Goal: Information Seeking & Learning: Learn about a topic

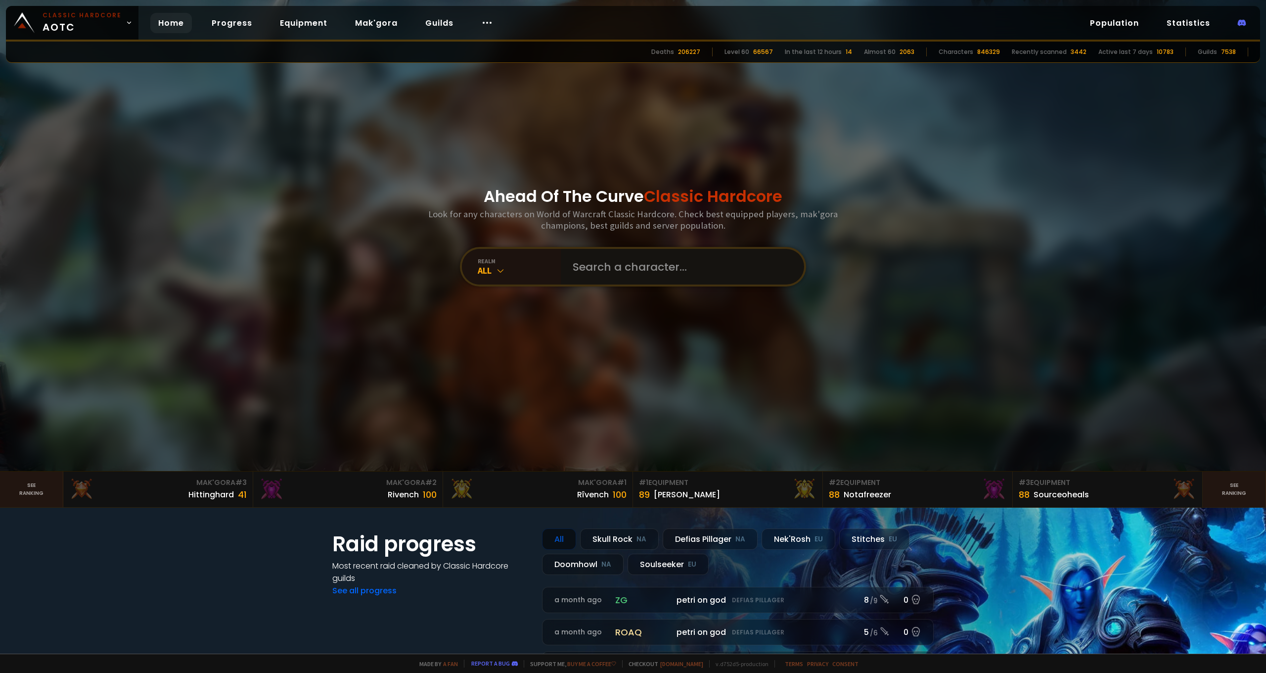
click at [679, 271] on input "text" at bounding box center [680, 267] width 226 height 36
click at [607, 269] on input "text" at bounding box center [680, 267] width 226 height 36
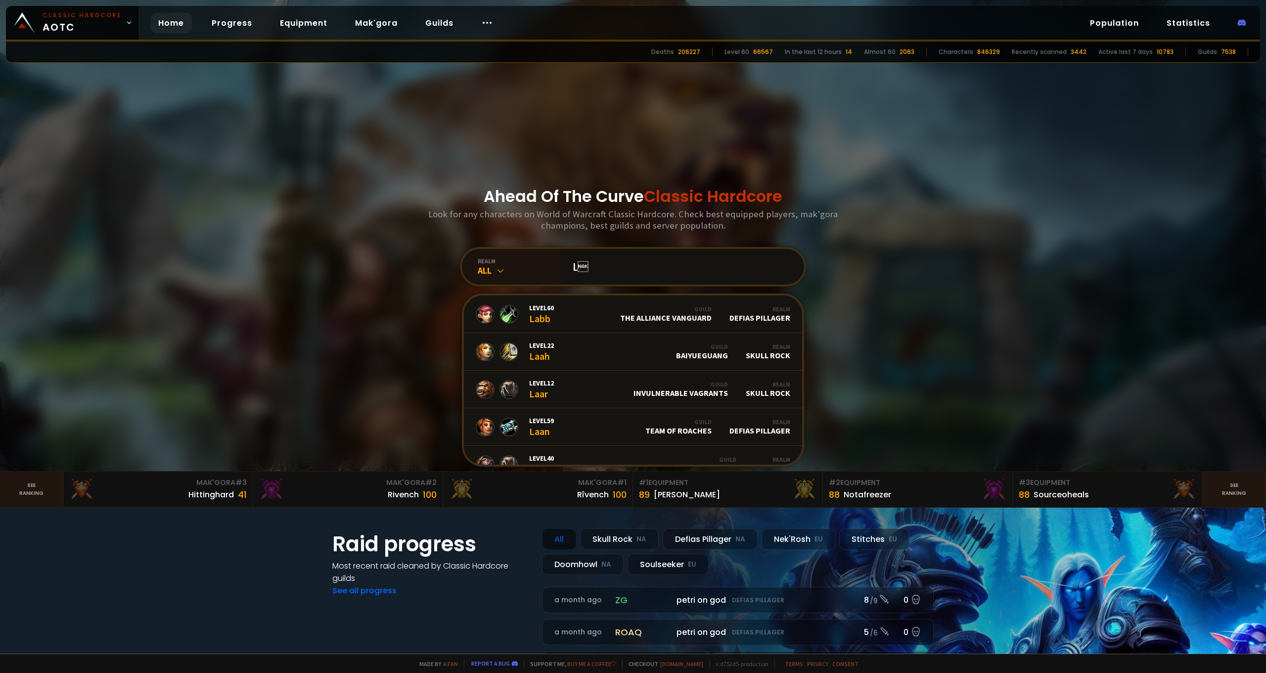
type input "L"
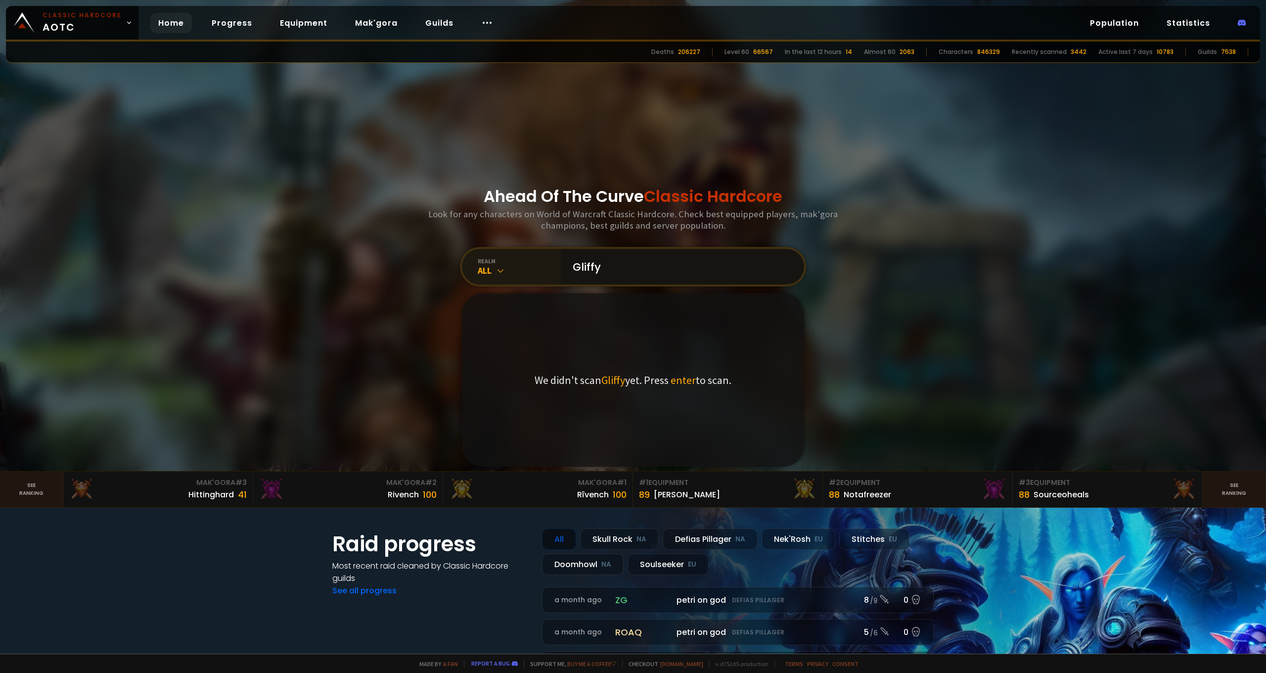
type input "Gliffy"
click at [496, 270] on icon at bounding box center [501, 271] width 10 height 10
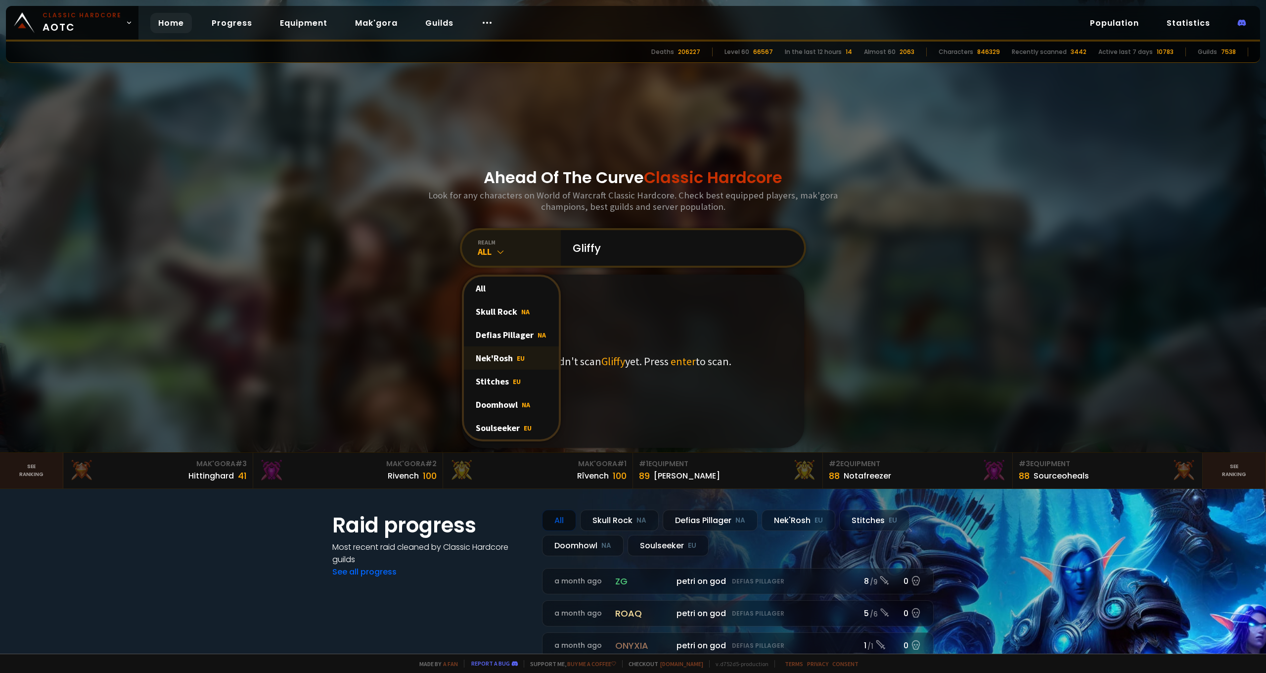
scroll to position [63, 0]
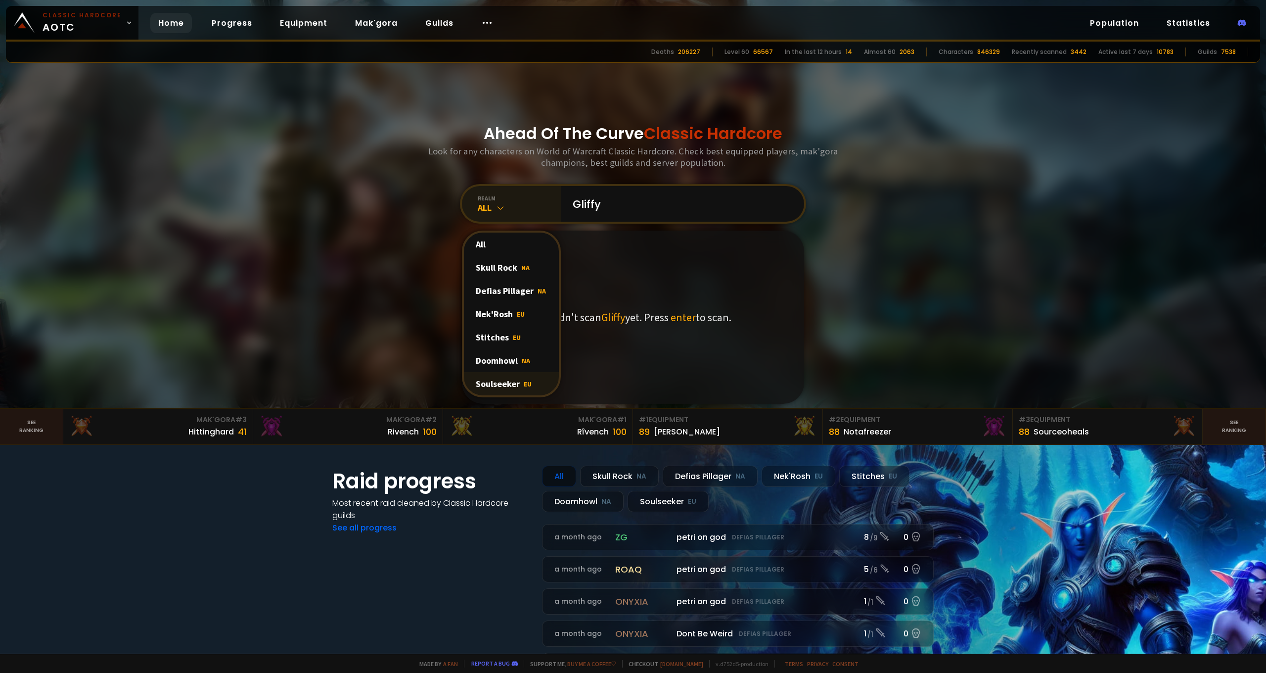
click at [514, 383] on div "Soulseeker EU" at bounding box center [511, 383] width 95 height 23
click at [685, 317] on span "enter" at bounding box center [683, 317] width 25 height 14
click at [541, 200] on div "realm" at bounding box center [519, 197] width 83 height 7
drag, startPoint x: 611, startPoint y: 206, endPoint x: 572, endPoint y: 205, distance: 38.6
click at [572, 205] on input "Gliffy" at bounding box center [680, 204] width 226 height 36
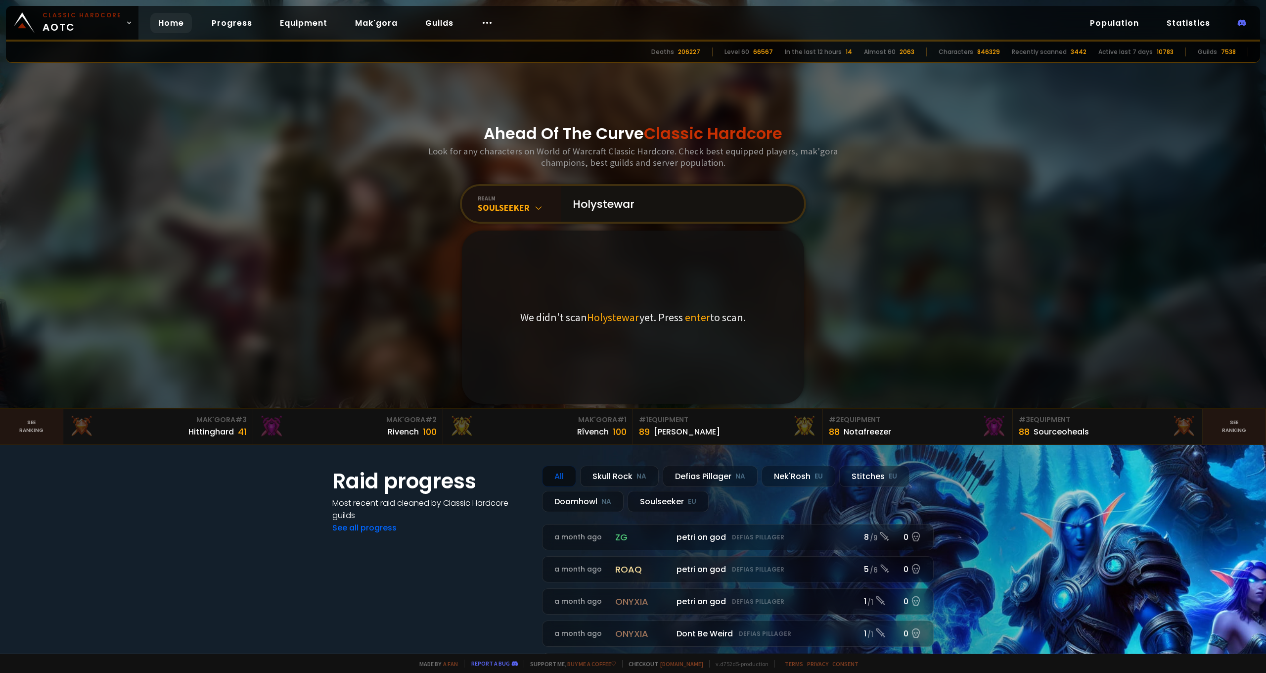
type input "Holystewart"
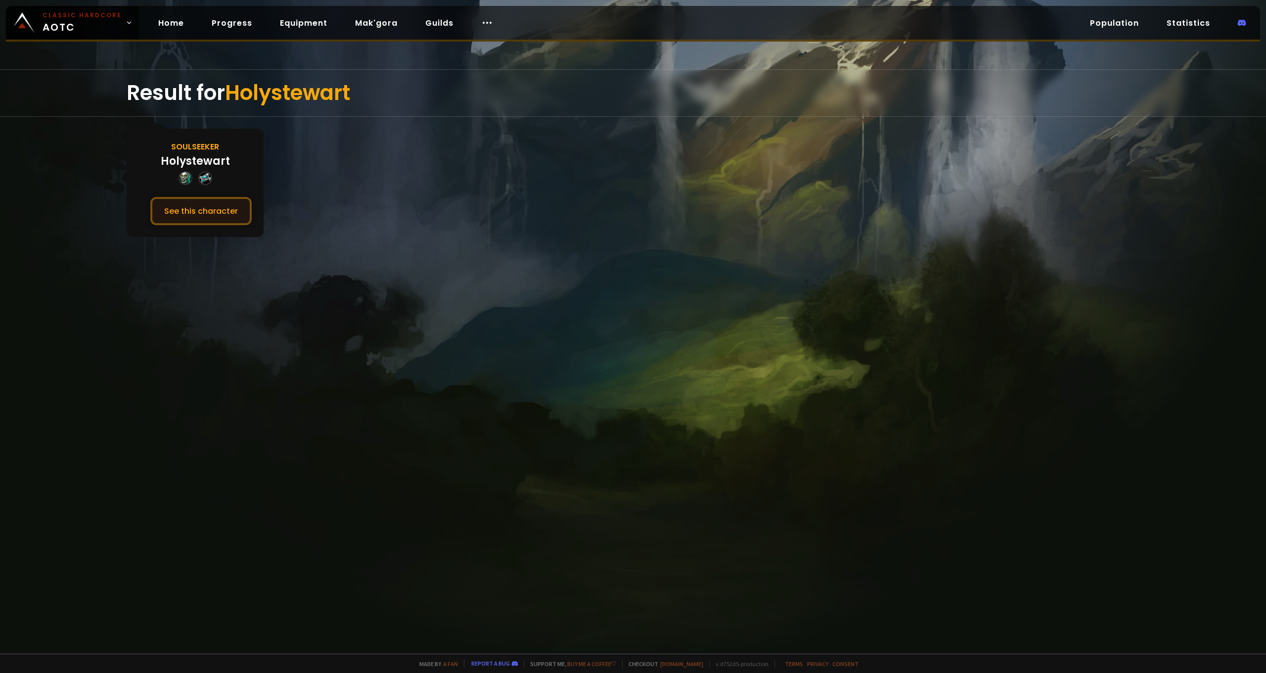
click at [226, 213] on button "See this character" at bounding box center [200, 211] width 101 height 28
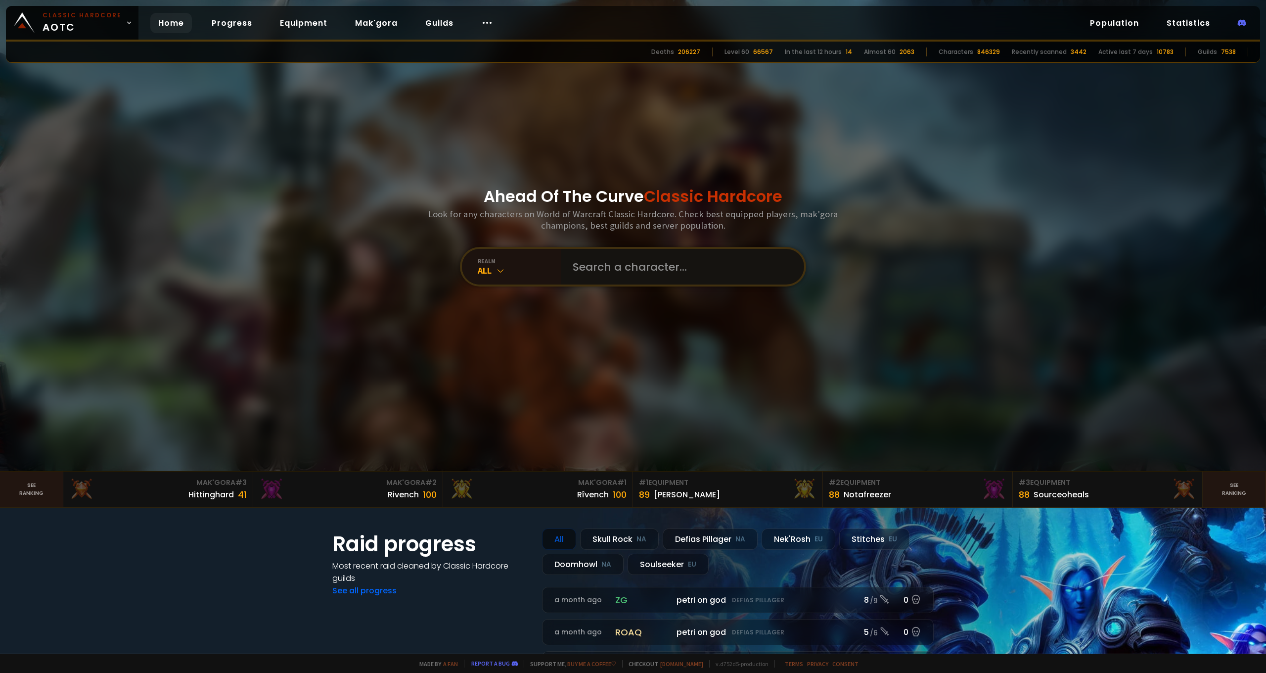
click at [608, 268] on input "text" at bounding box center [680, 267] width 226 height 36
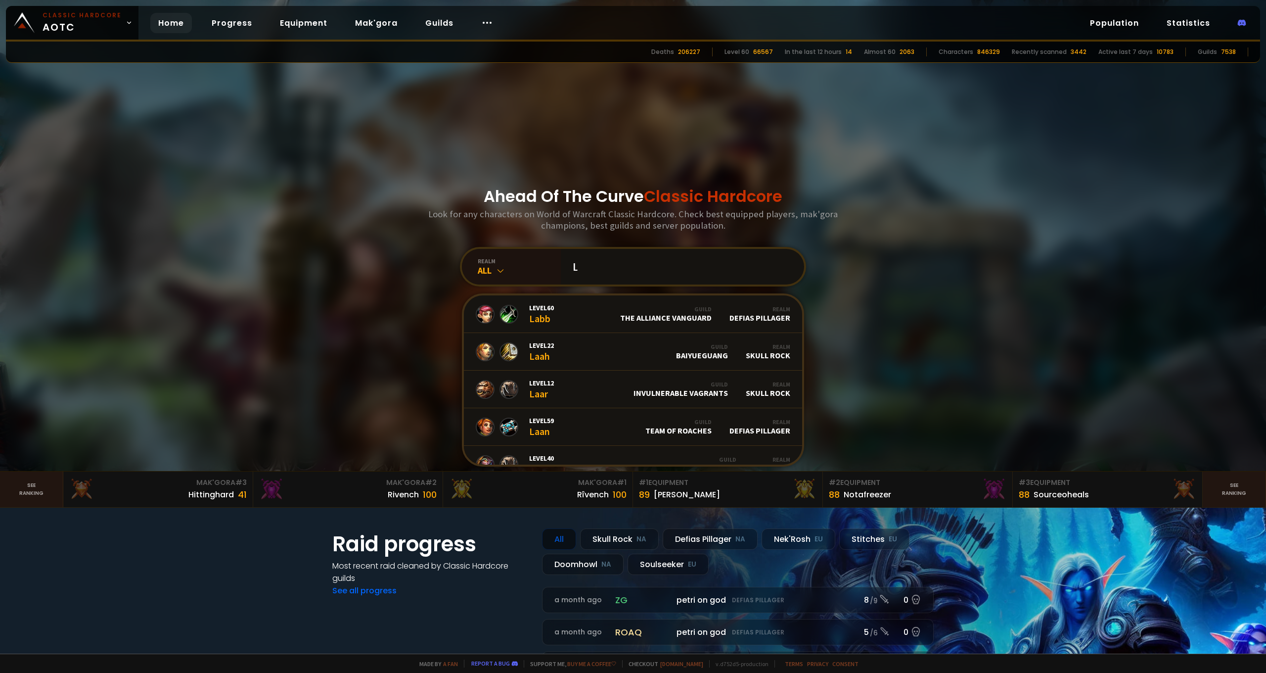
paste input "ū"
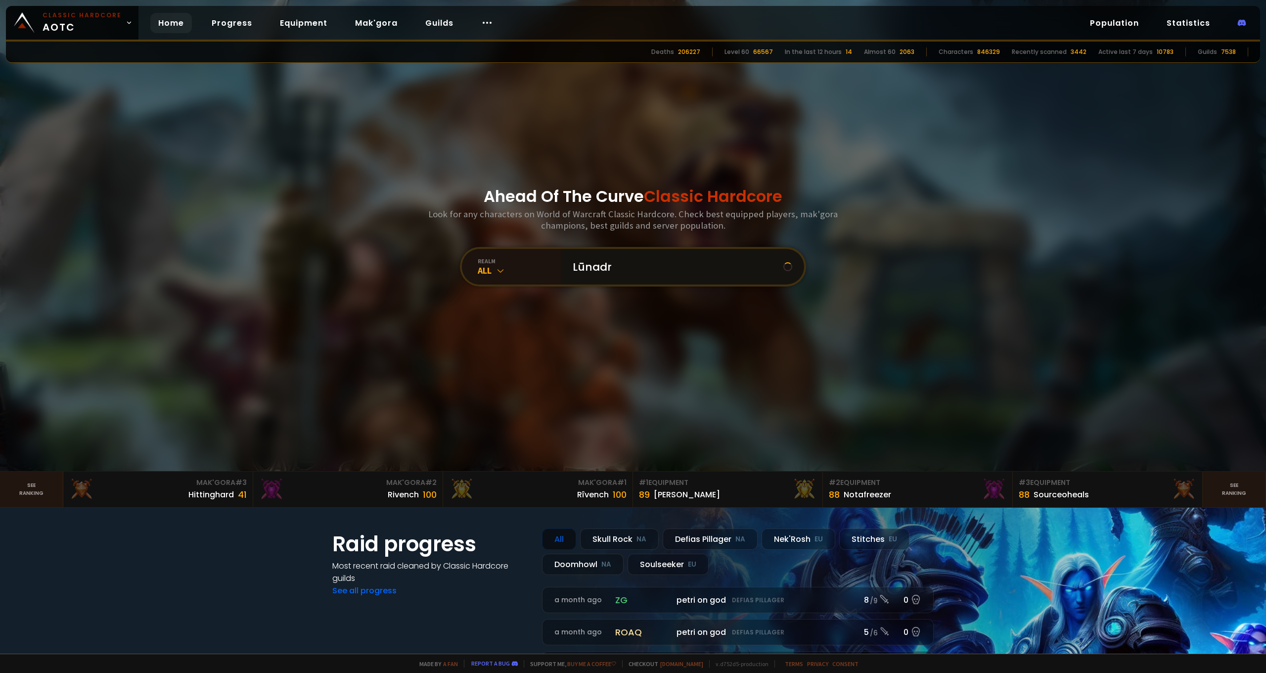
type input "Lūnadru"
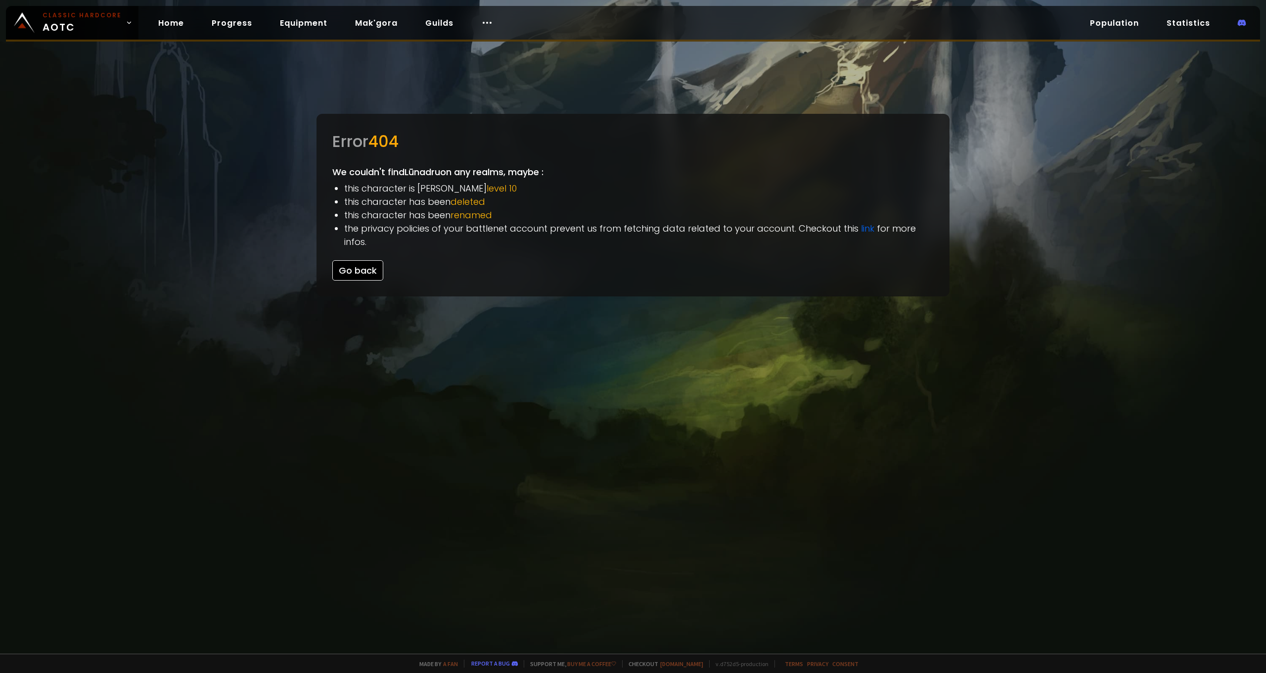
click at [356, 260] on button "Go back" at bounding box center [357, 270] width 51 height 20
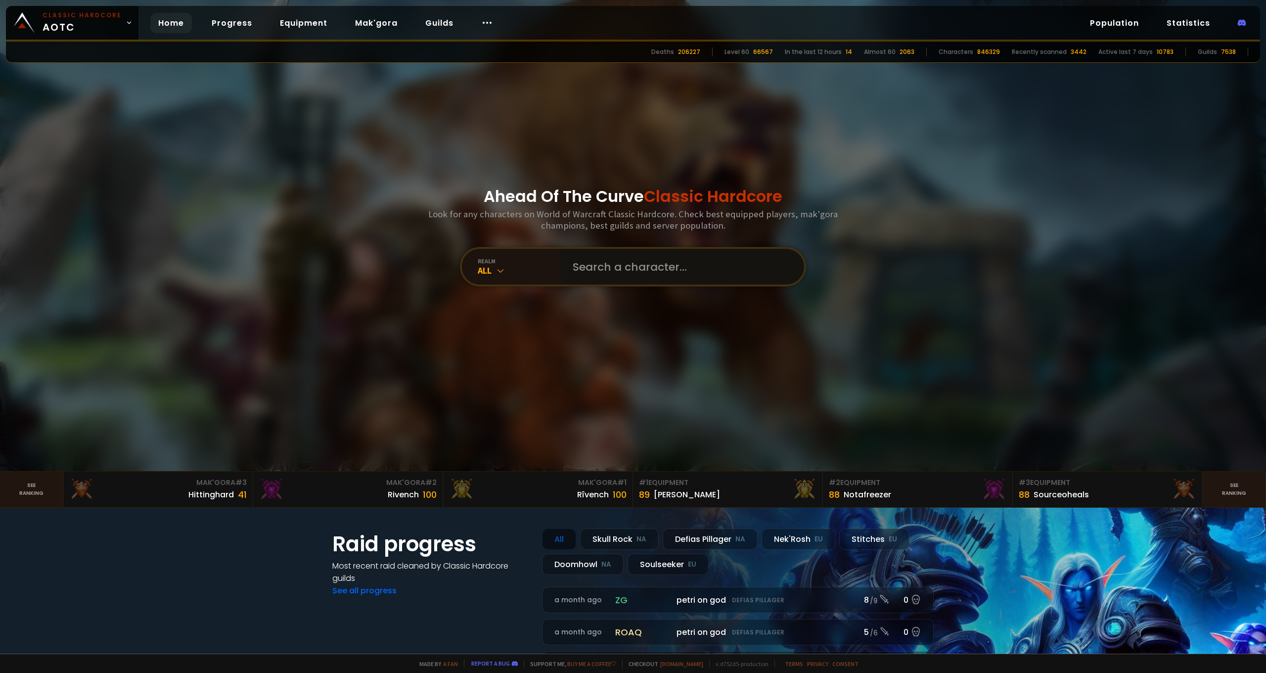
click at [608, 267] on input "text" at bounding box center [680, 267] width 226 height 36
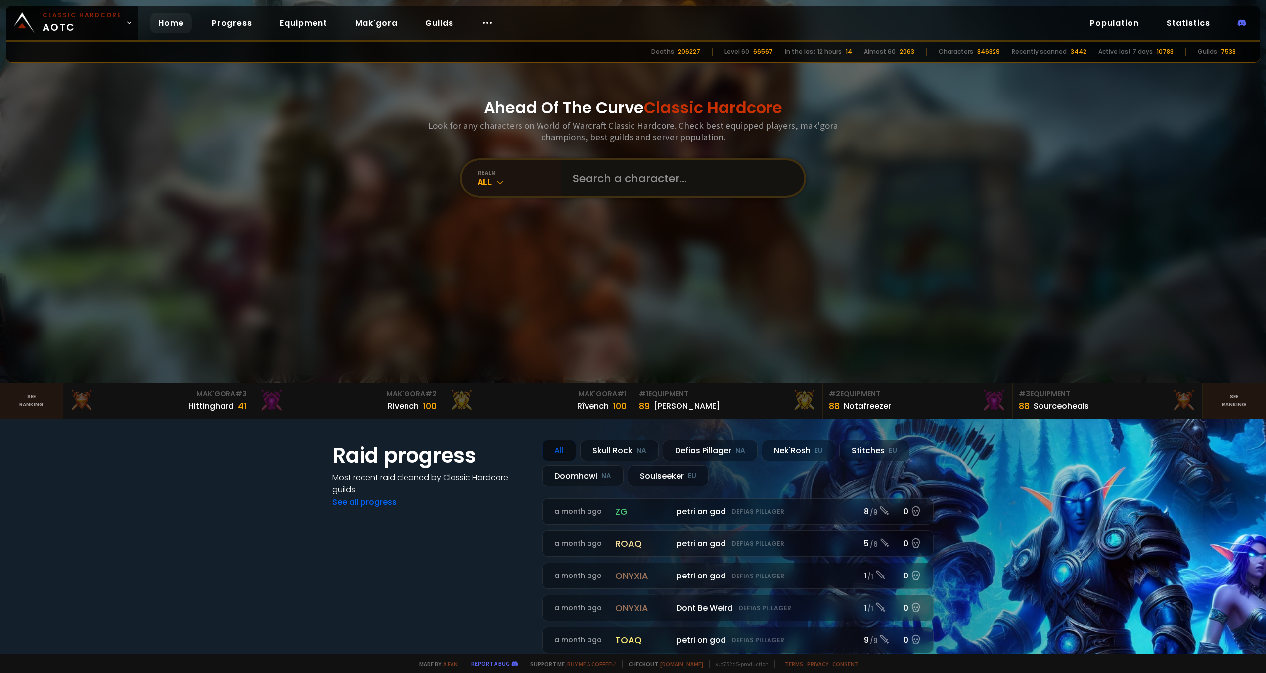
scroll to position [174, 0]
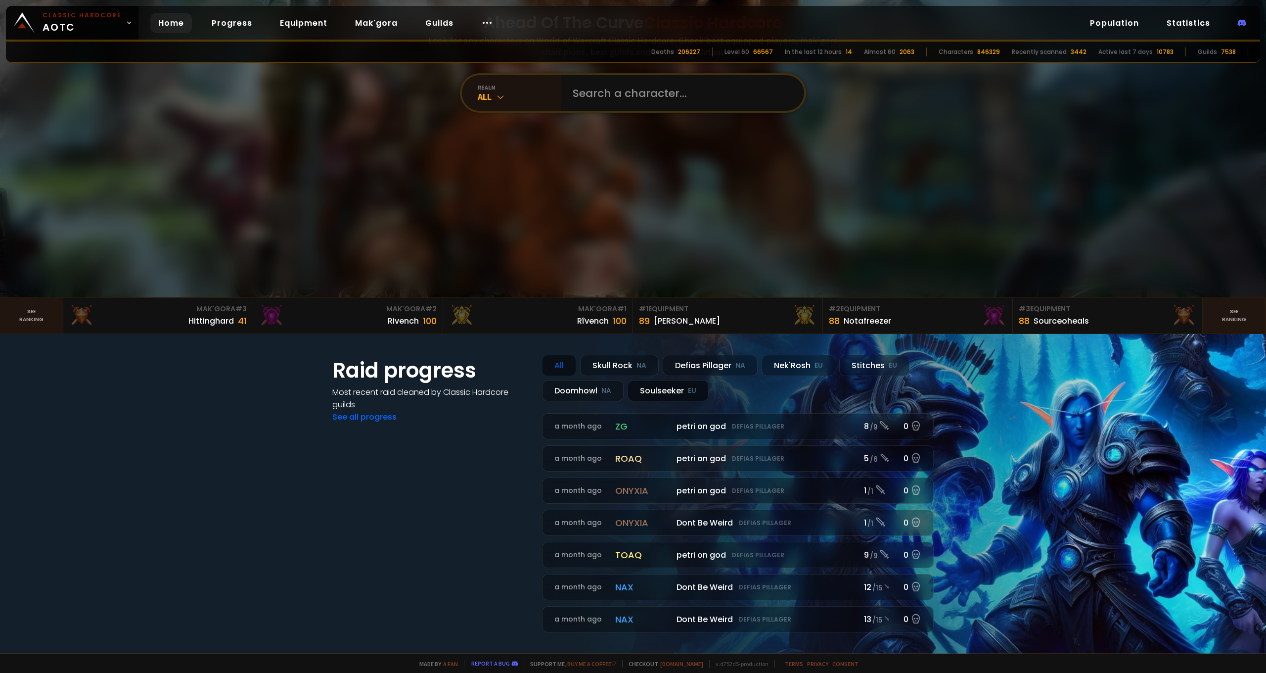
click at [677, 391] on div "Soulseeker EU" at bounding box center [668, 390] width 81 height 21
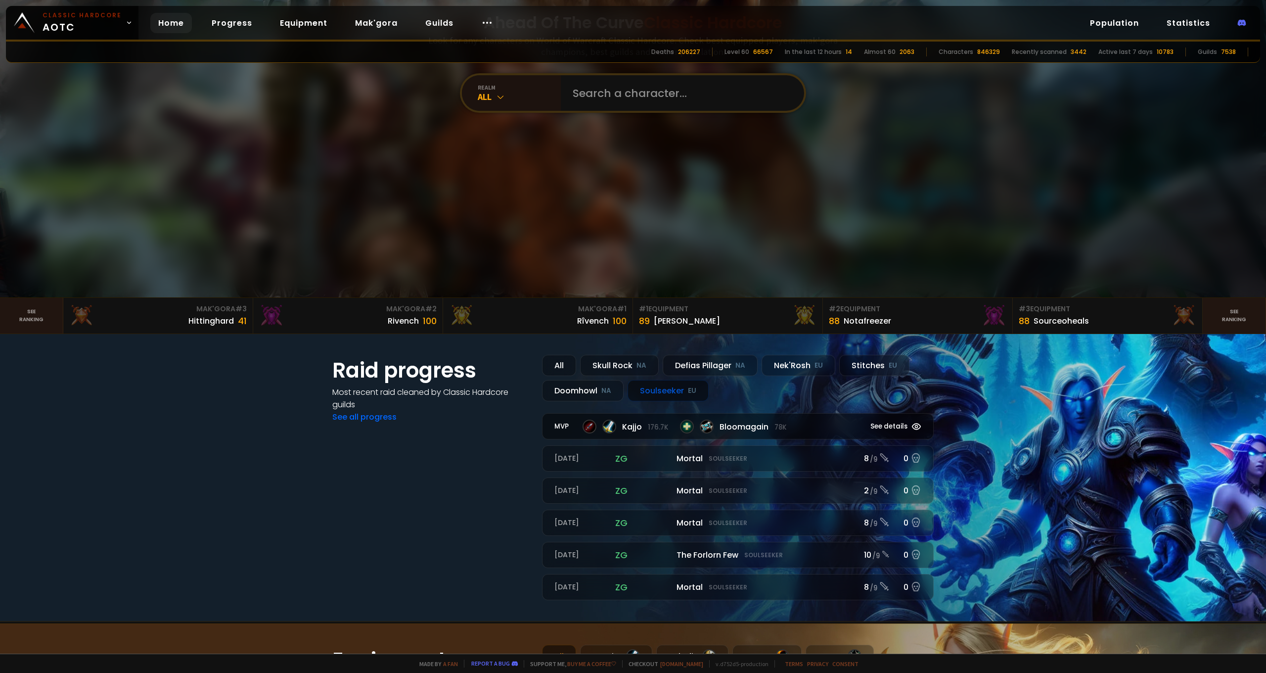
click at [914, 424] on icon at bounding box center [917, 426] width 8 height 6
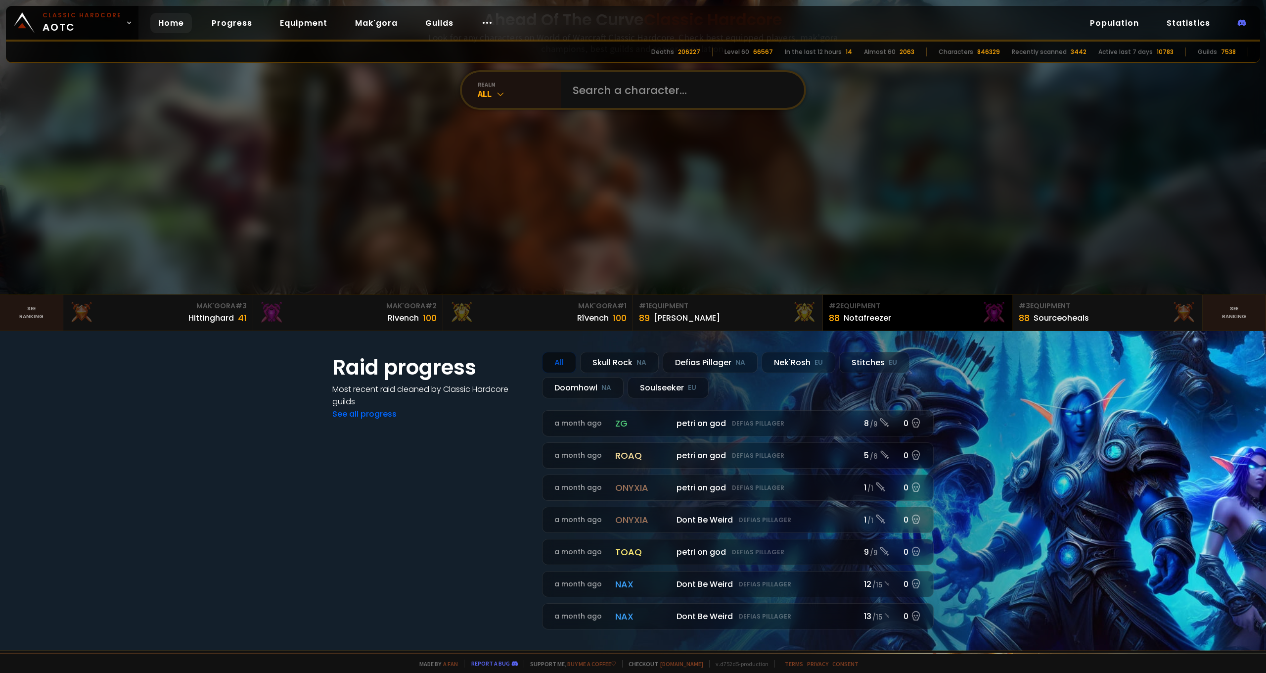
scroll to position [90, 0]
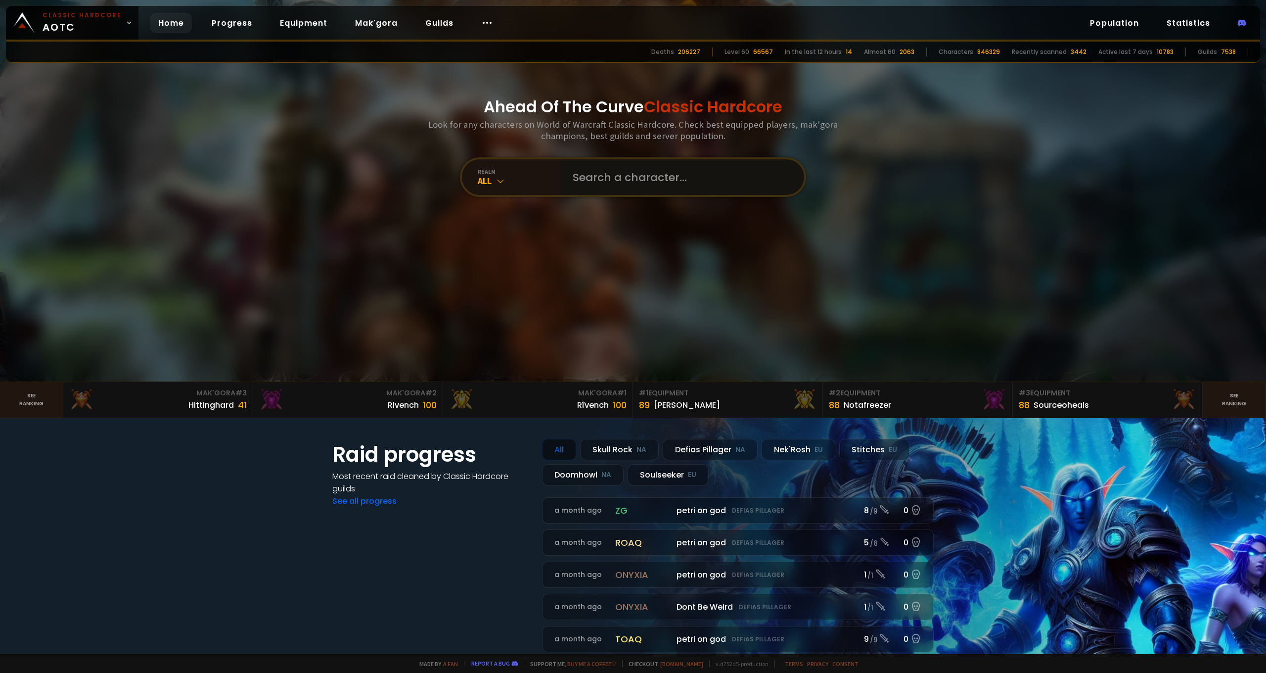
click at [690, 168] on input "text" at bounding box center [680, 177] width 226 height 36
type input "Gliffy"
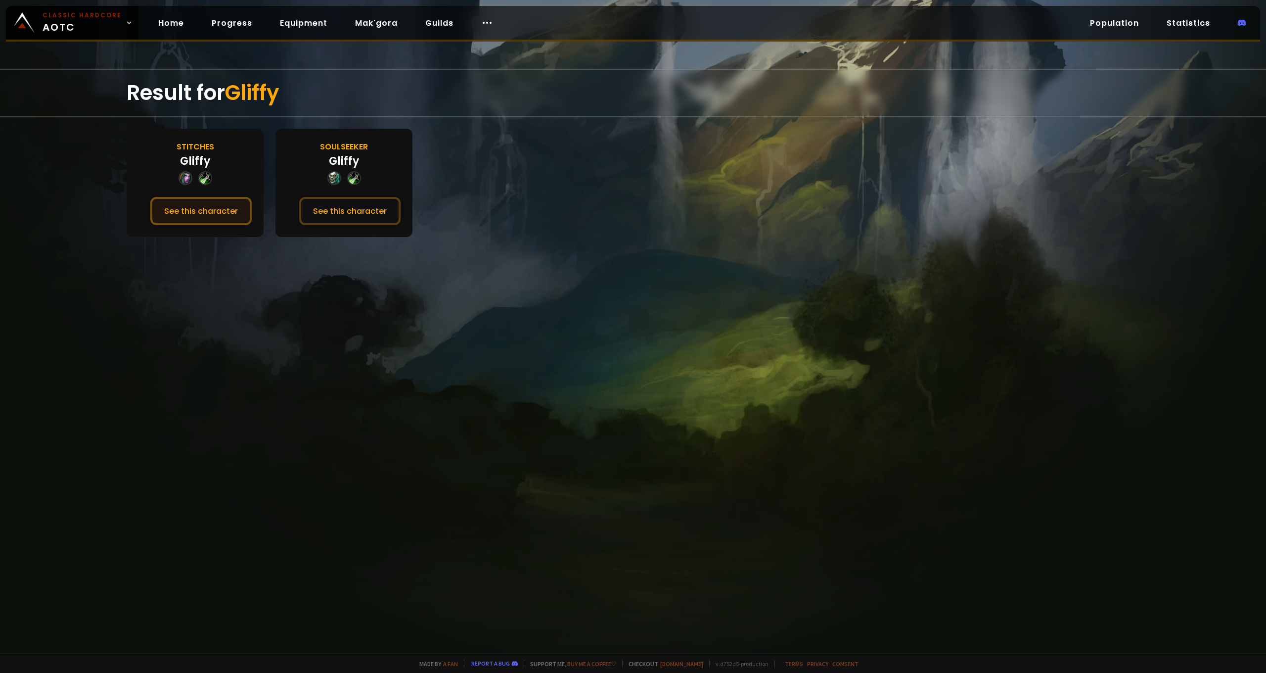
click at [234, 219] on button "See this character" at bounding box center [200, 211] width 101 height 28
click at [348, 209] on button "See this character" at bounding box center [349, 211] width 101 height 28
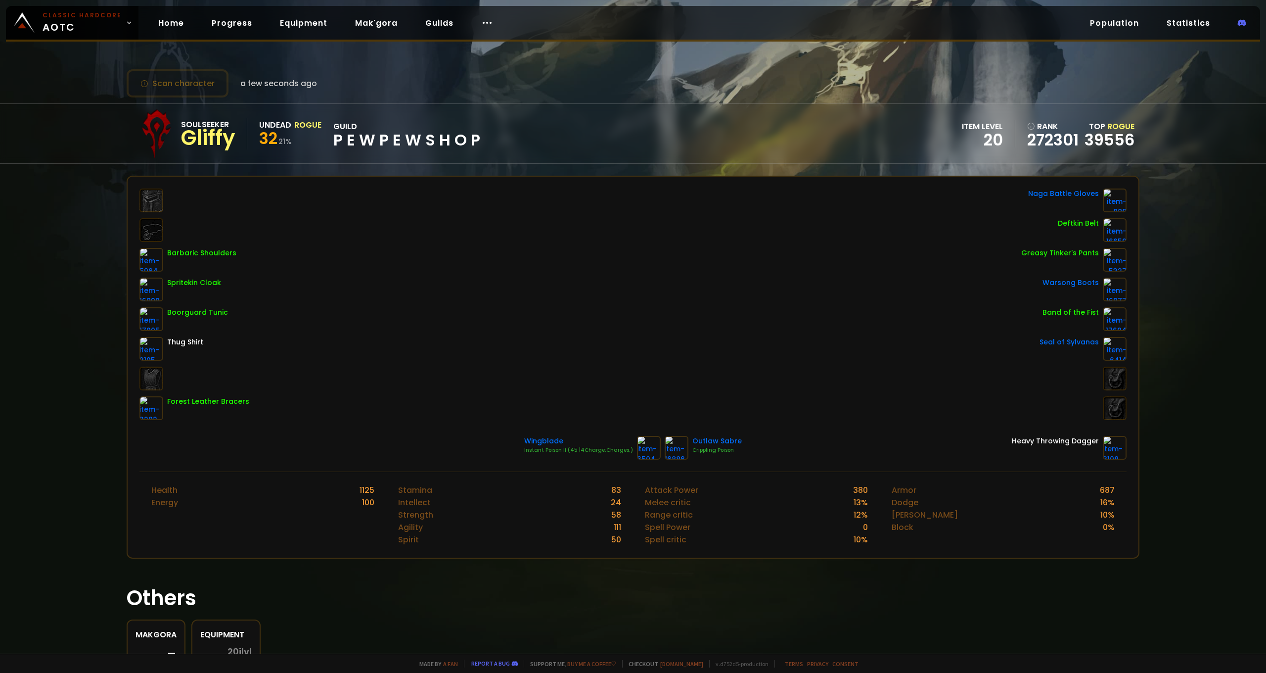
scroll to position [62, 0]
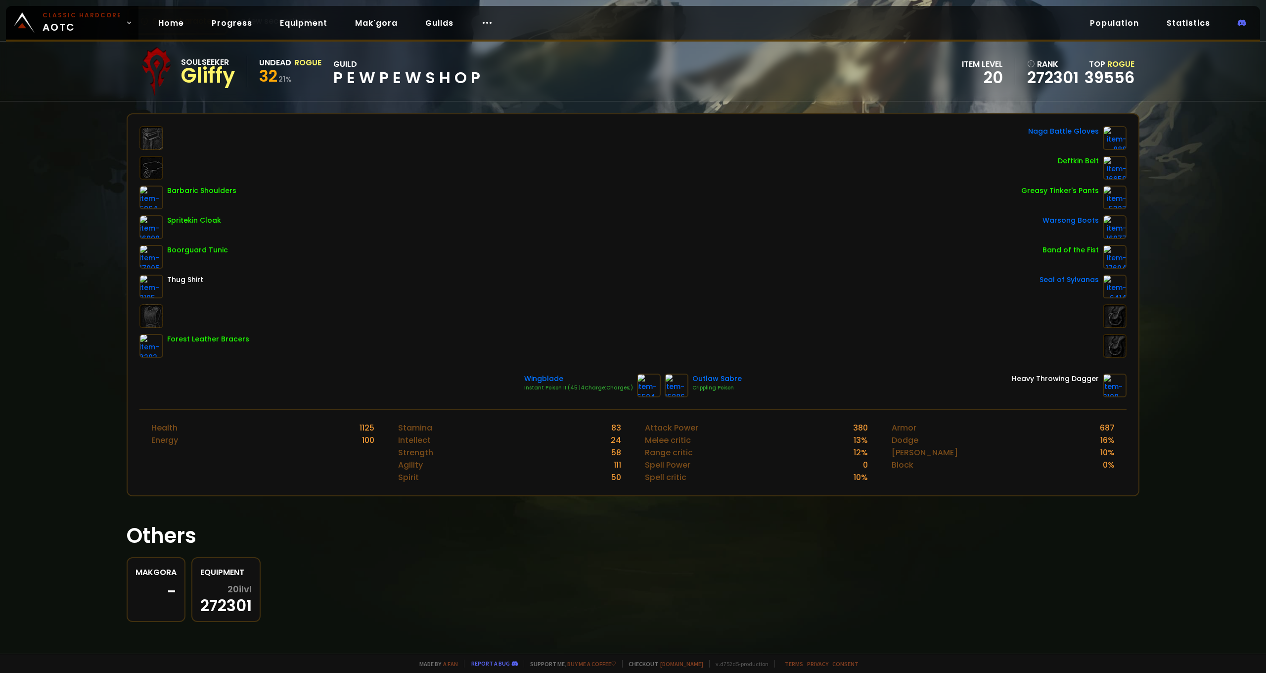
click at [543, 456] on div "Strength 58" at bounding box center [509, 452] width 223 height 12
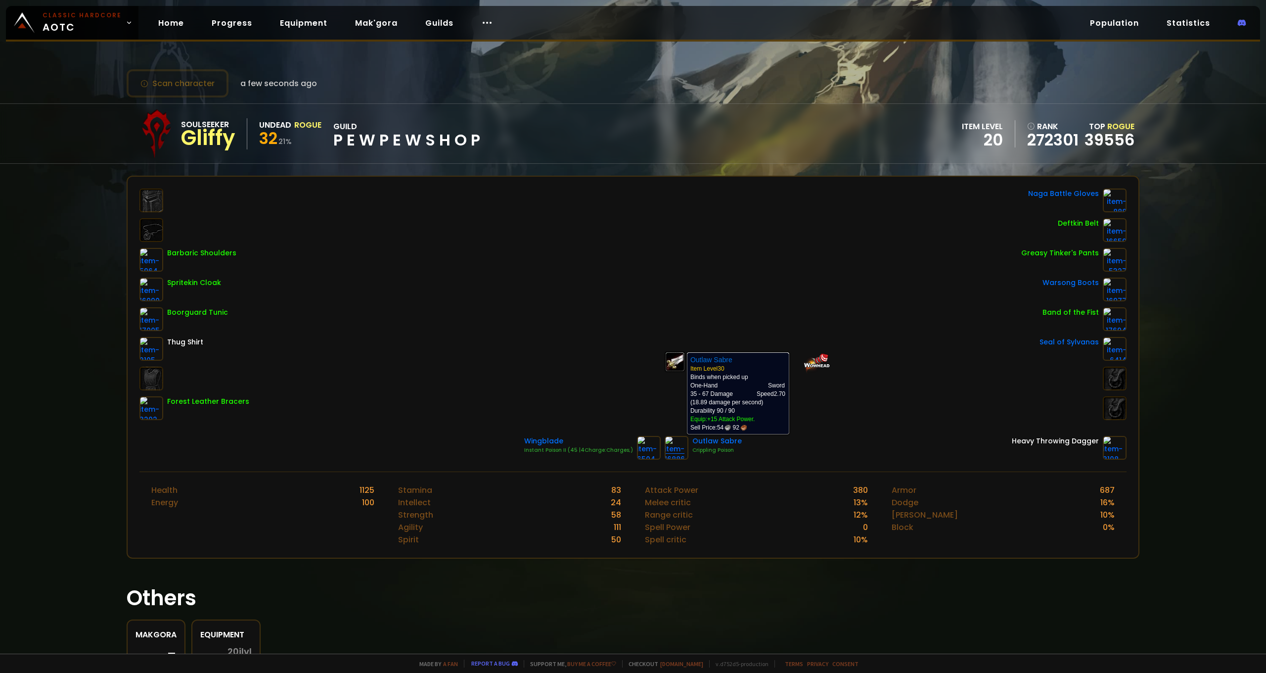
click at [670, 449] on img at bounding box center [677, 448] width 24 height 24
click at [376, 24] on link "Mak'gora" at bounding box center [376, 23] width 58 height 20
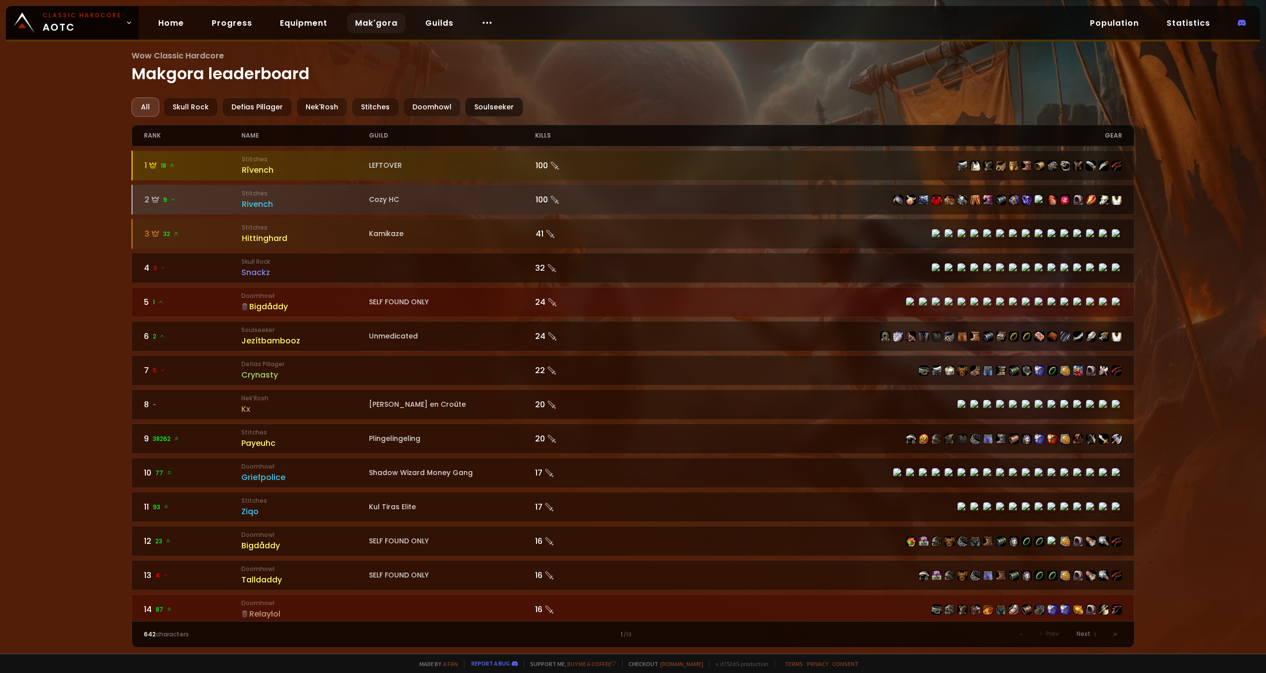
click at [492, 103] on div "Soulseeker" at bounding box center [494, 106] width 58 height 19
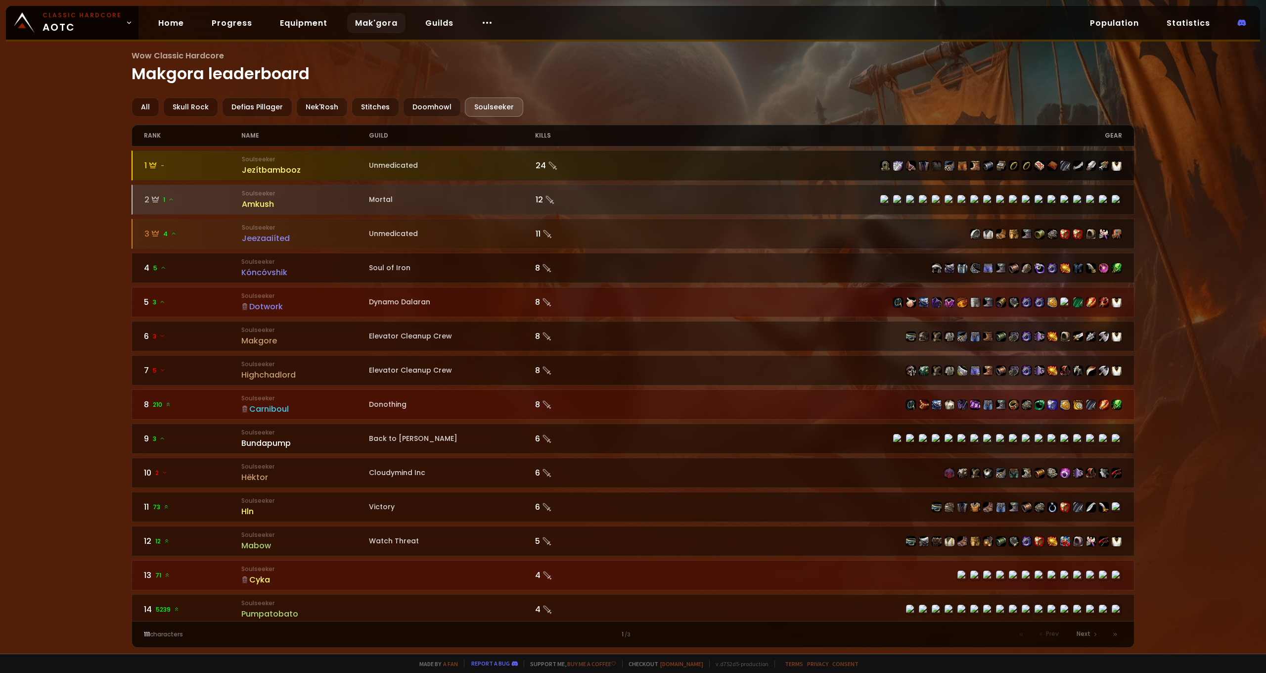
click at [253, 170] on div "Jezítbambooz" at bounding box center [305, 170] width 127 height 12
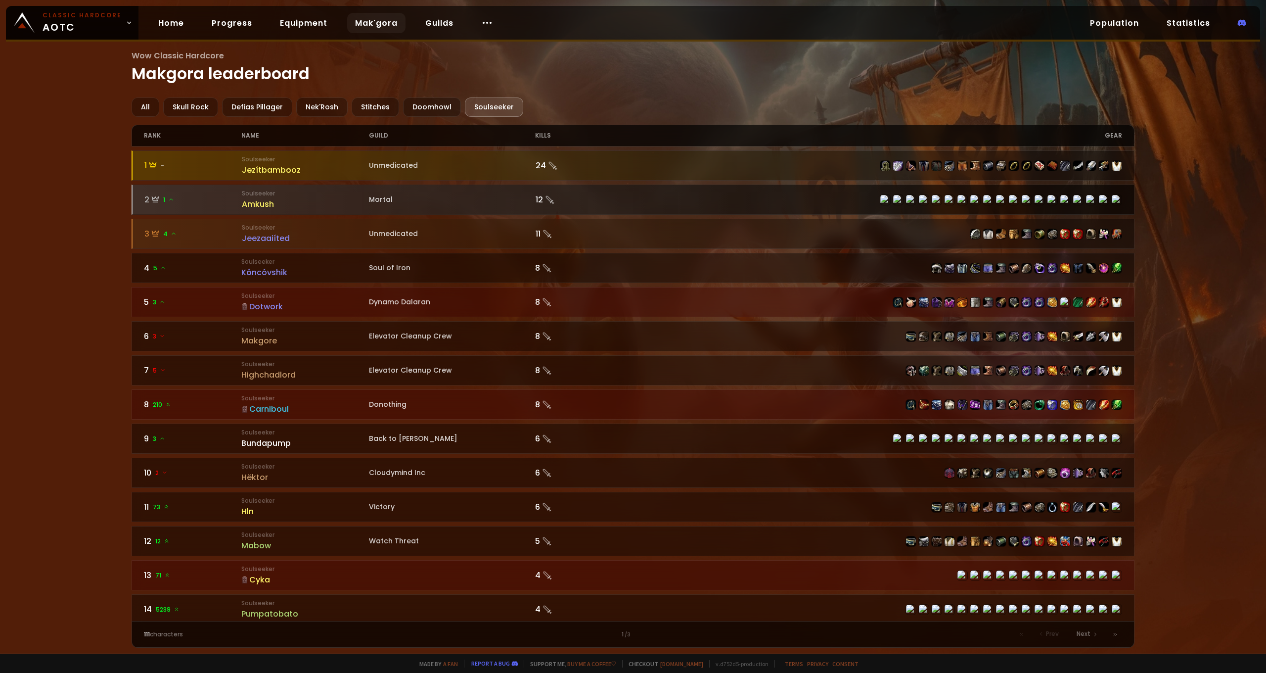
click at [267, 201] on div "Amkush" at bounding box center [305, 204] width 127 height 12
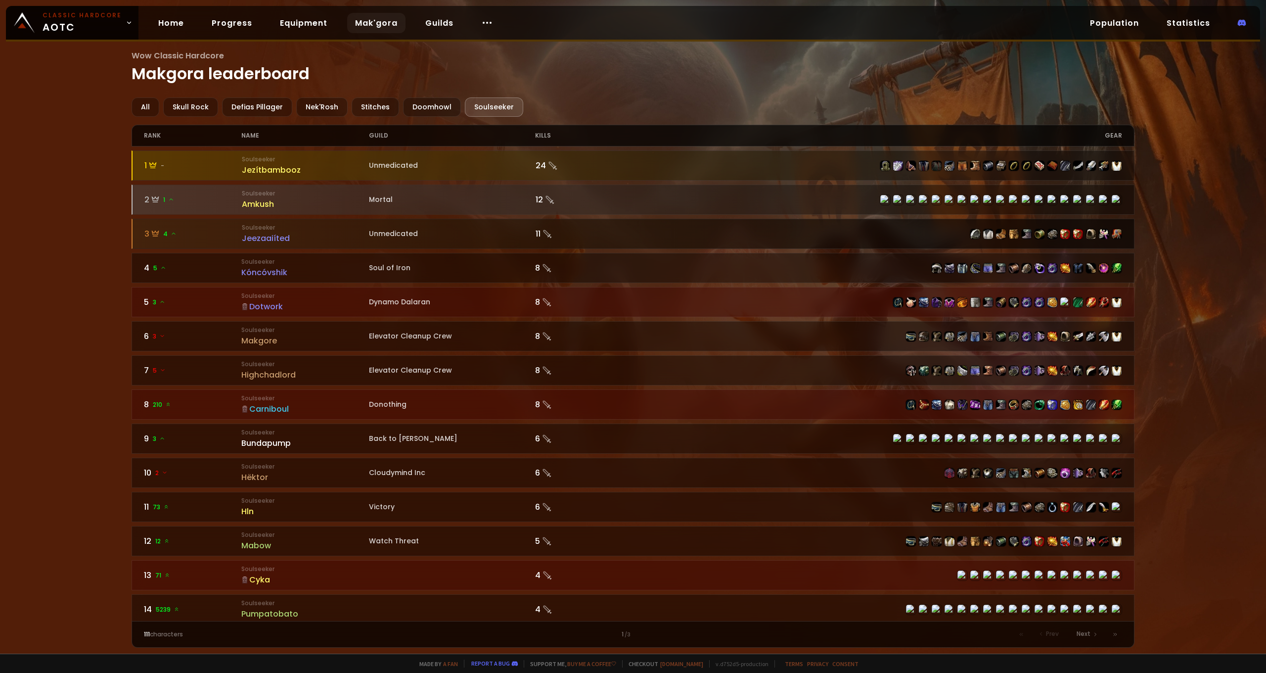
click at [268, 239] on div "Jeezaaiíted" at bounding box center [305, 238] width 127 height 12
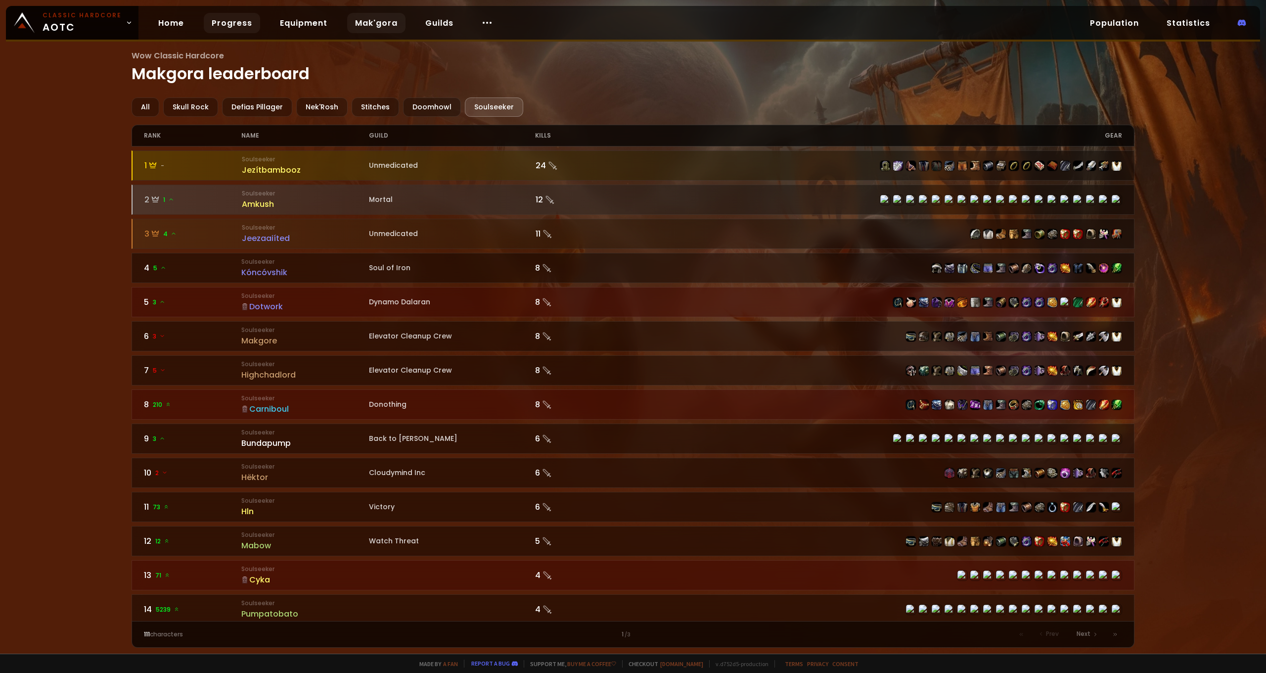
click at [241, 21] on link "Progress" at bounding box center [232, 23] width 56 height 20
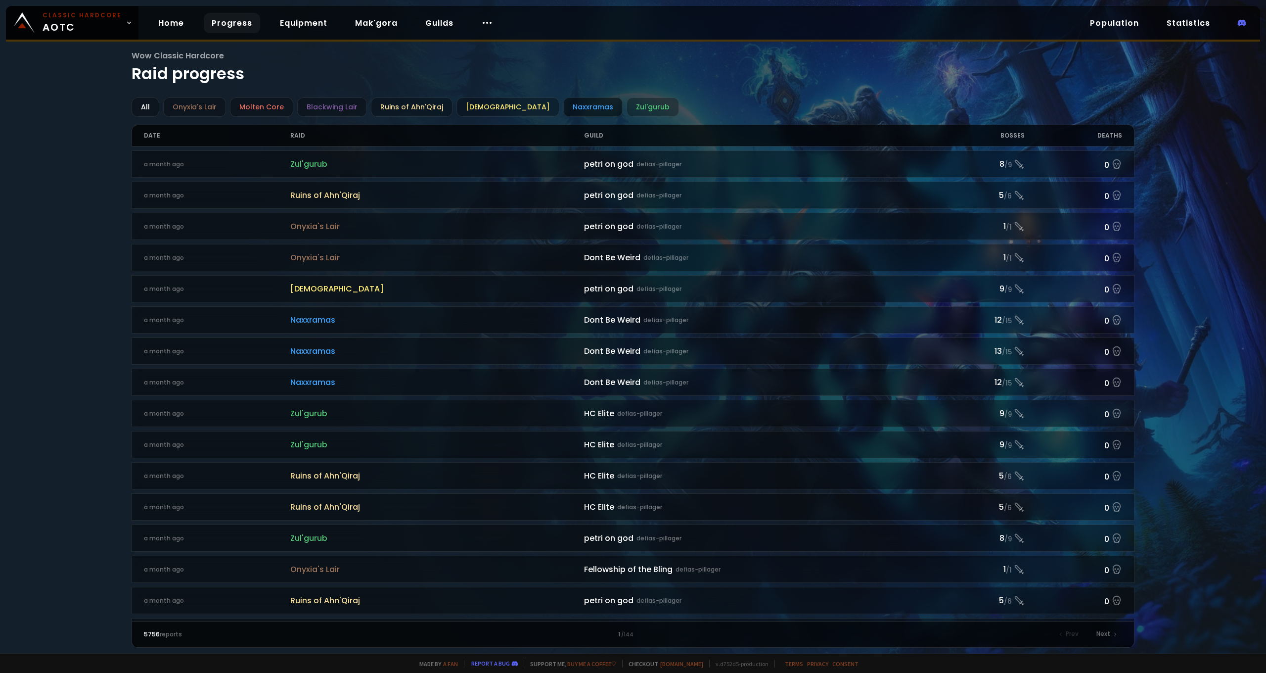
click at [572, 106] on div "Naxxramas" at bounding box center [592, 106] width 59 height 19
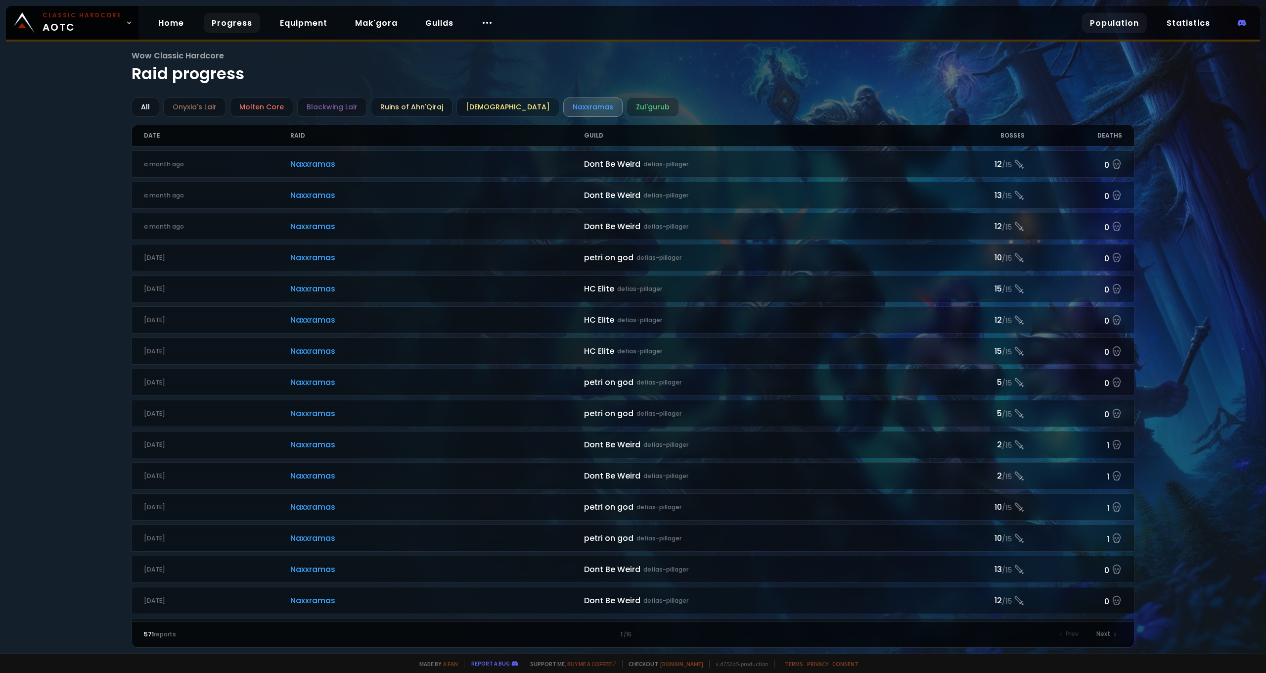
click at [1111, 24] on link "Population" at bounding box center [1114, 23] width 65 height 20
